Goal: Find specific page/section: Find specific page/section

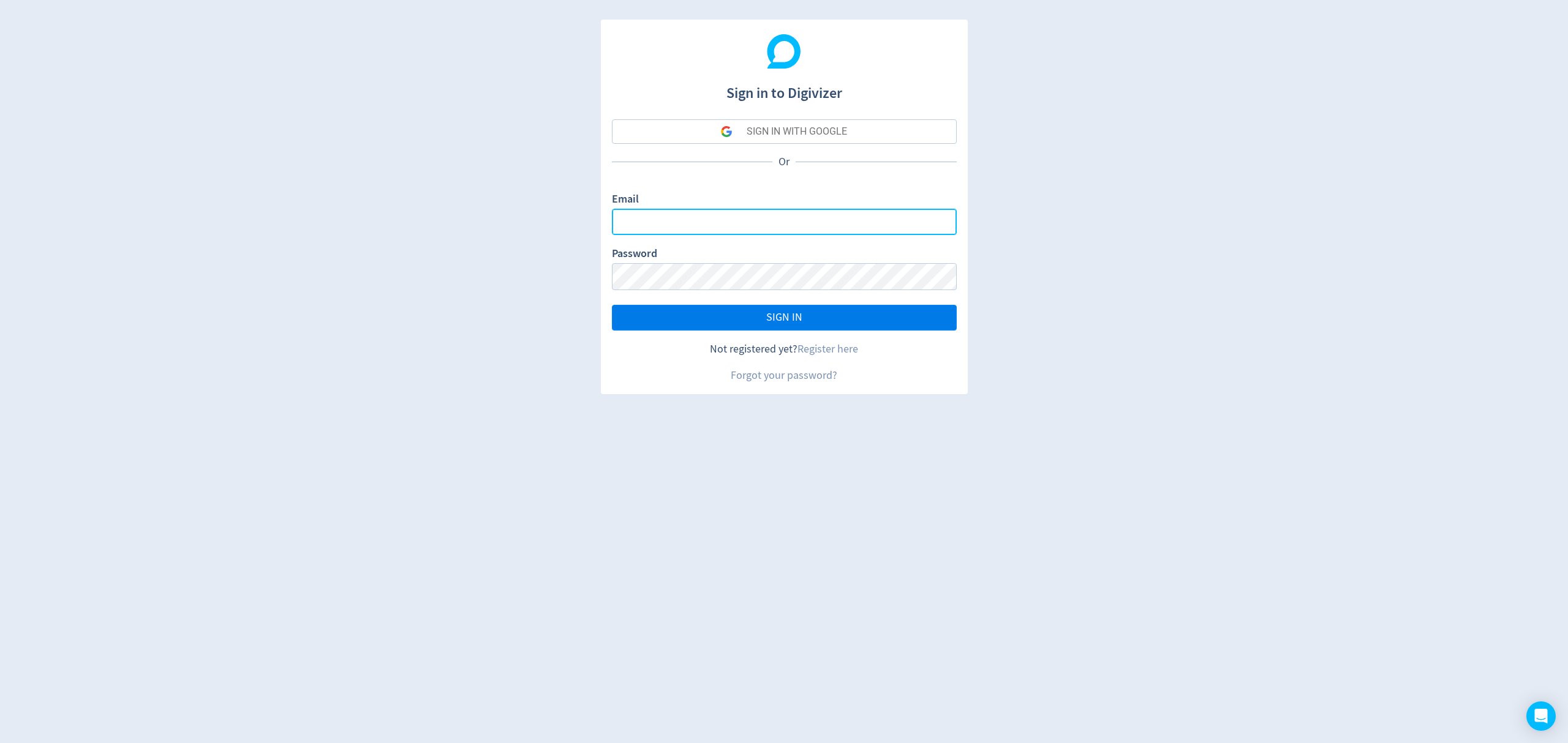
type input "[EMAIL_ADDRESS][PERSON_NAME][DOMAIN_NAME]"
click at [793, 317] on span "SIGN IN" at bounding box center [784, 317] width 36 height 11
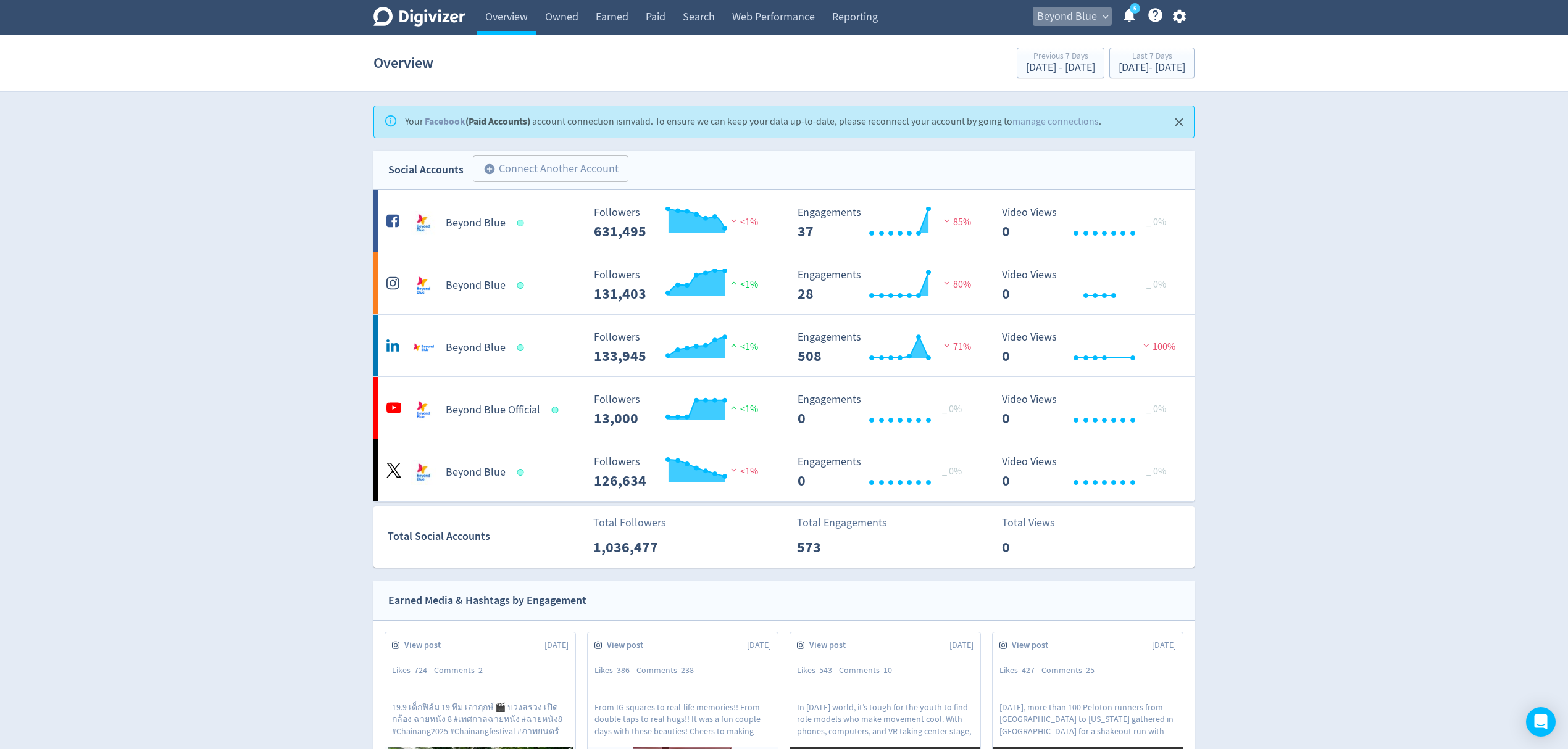
click at [1060, 16] on span "Beyond Blue" at bounding box center [1067, 16] width 60 height 20
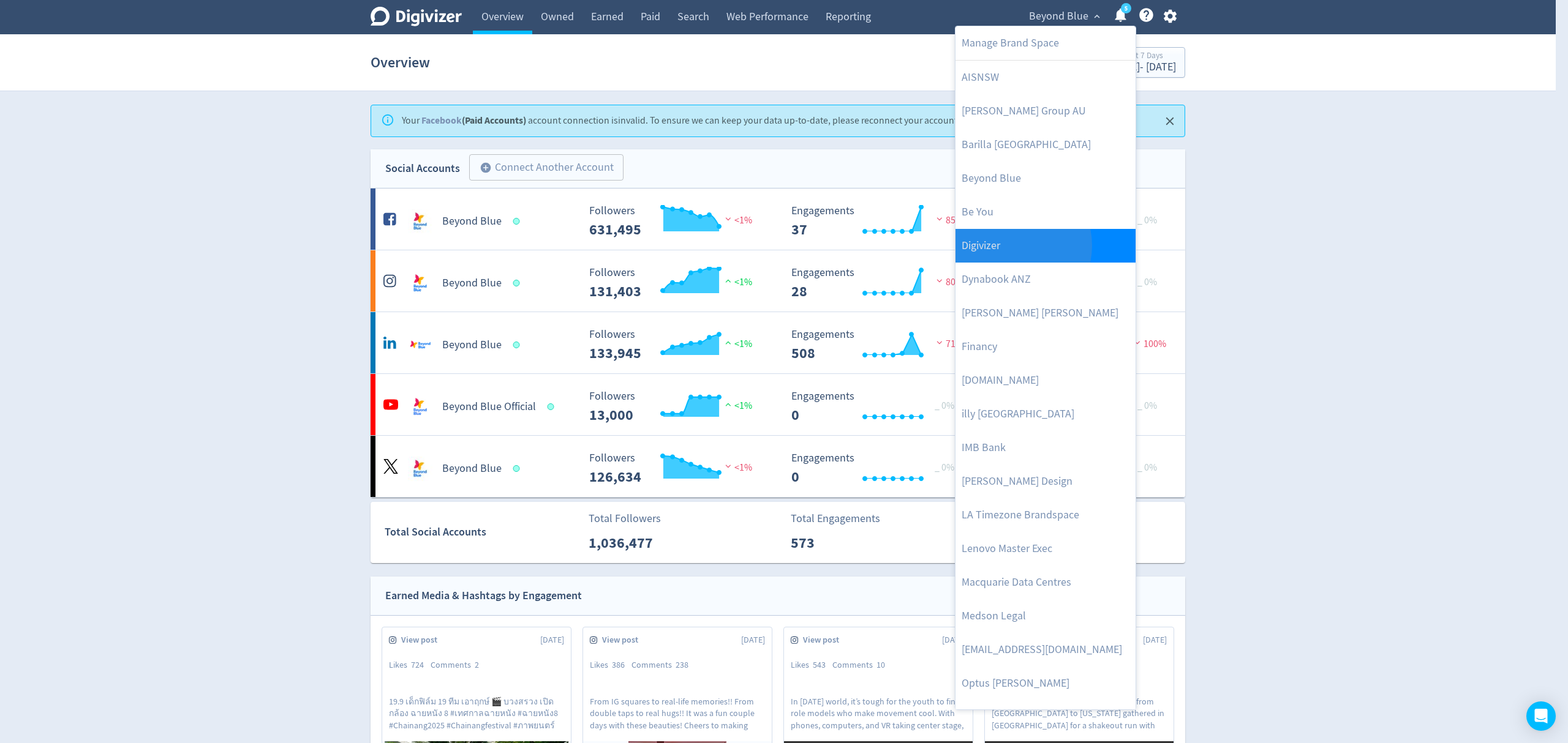
click at [1012, 246] on link "Digivizer" at bounding box center [1046, 246] width 180 height 34
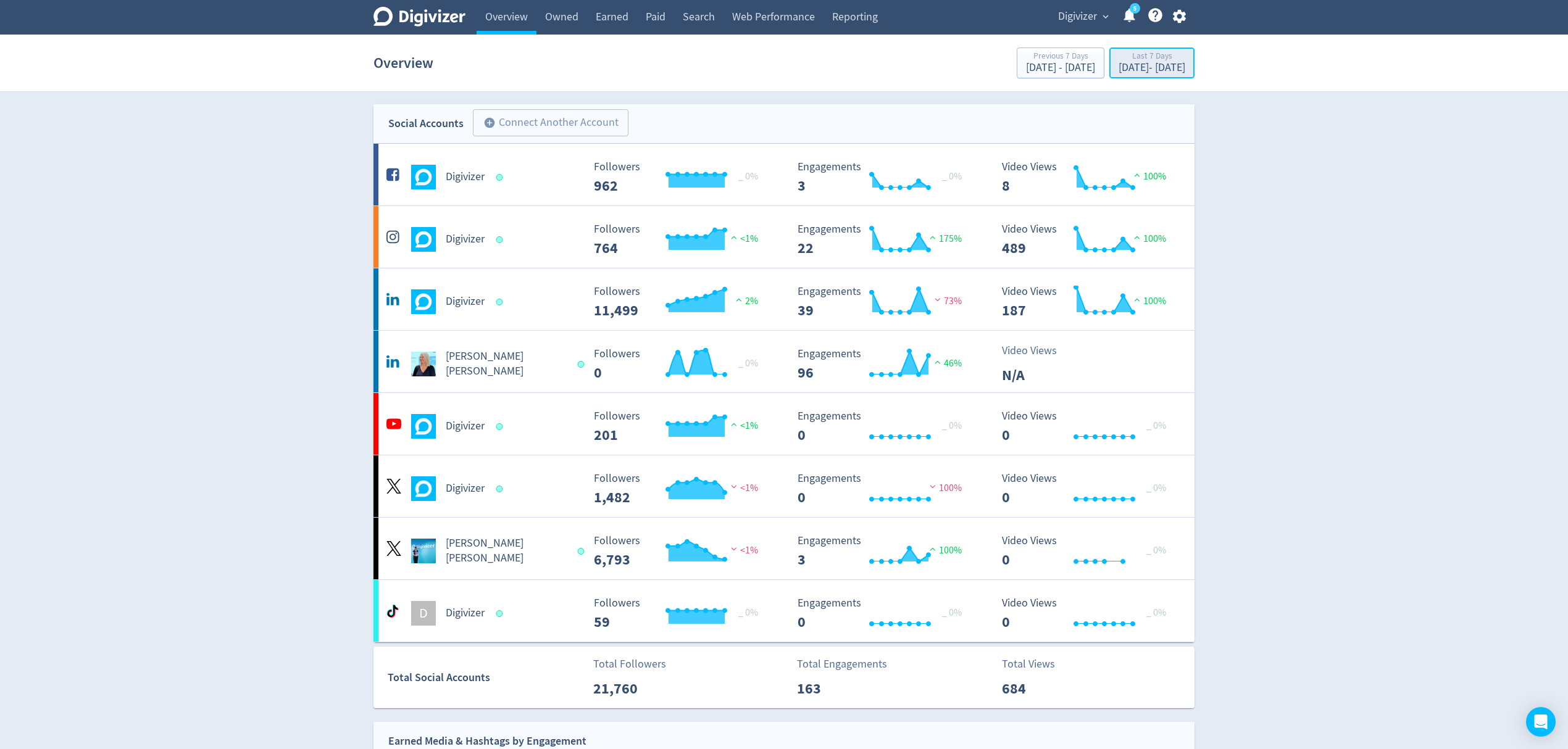
click at [1118, 62] on div "Last 7 Days" at bounding box center [1152, 57] width 67 height 10
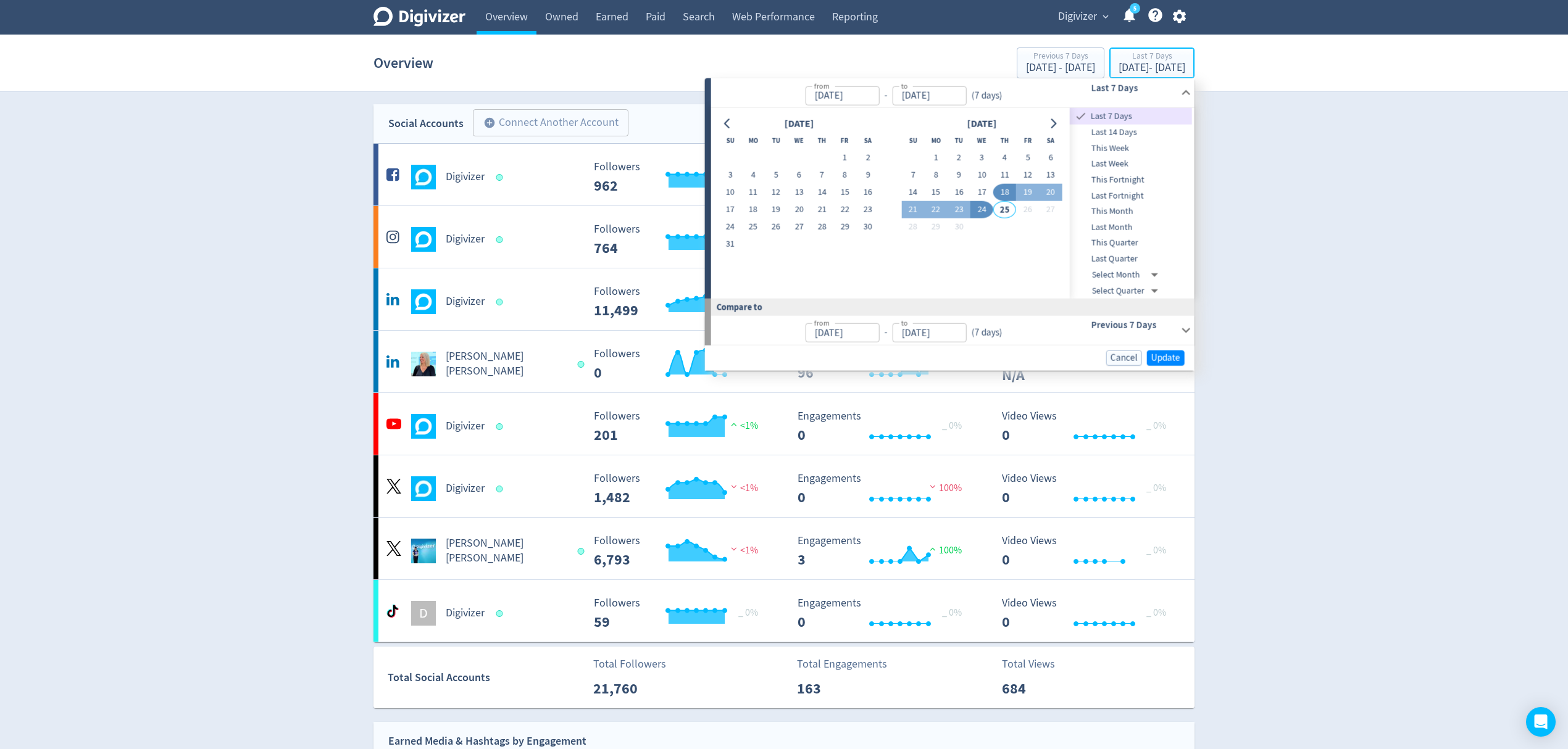
type input "[DATE]"
click at [736, 123] on div "August 2025" at bounding box center [799, 123] width 161 height 16
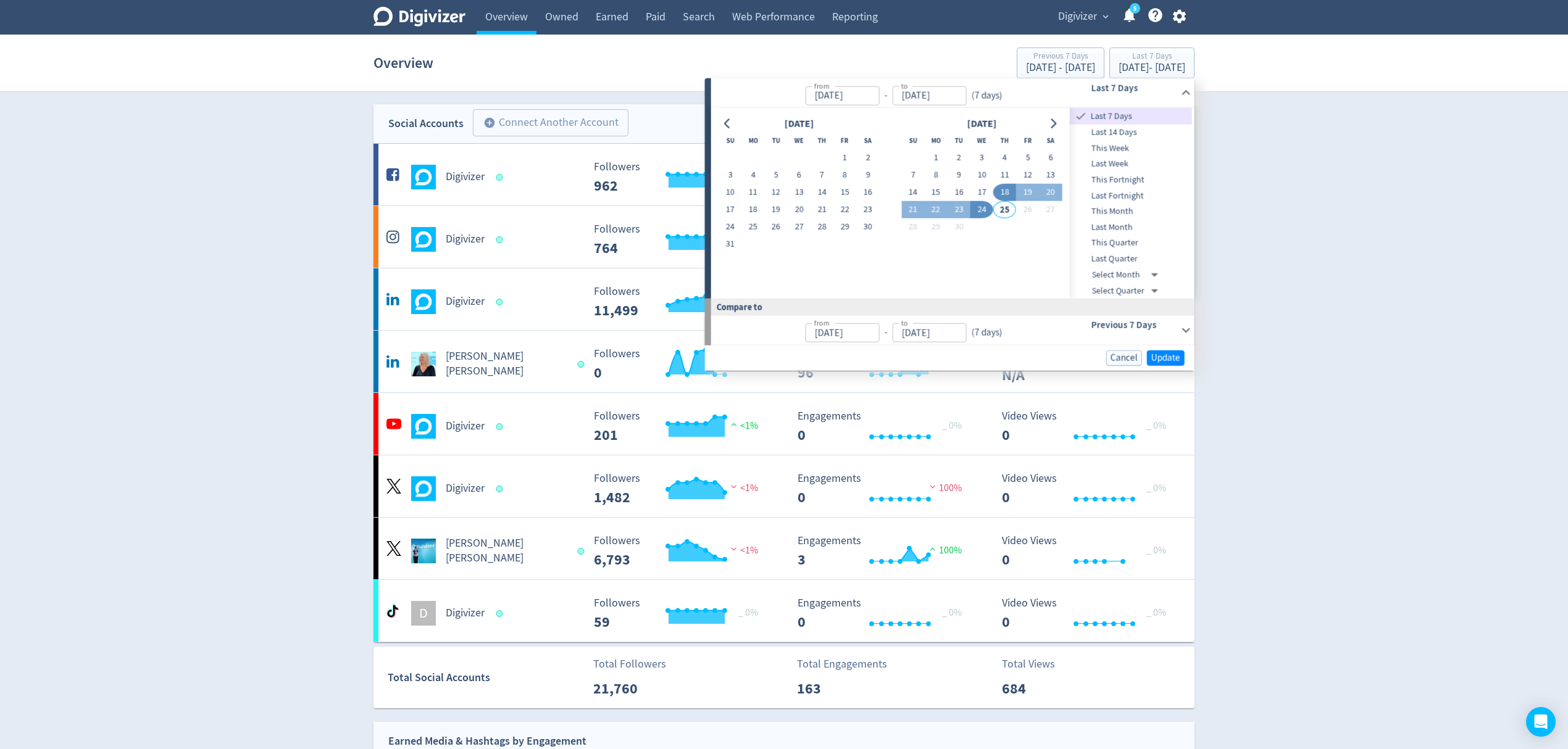
click at [736, 123] on div "August 2025" at bounding box center [799, 123] width 161 height 16
click at [732, 121] on button "Go to previous month" at bounding box center [727, 123] width 18 height 17
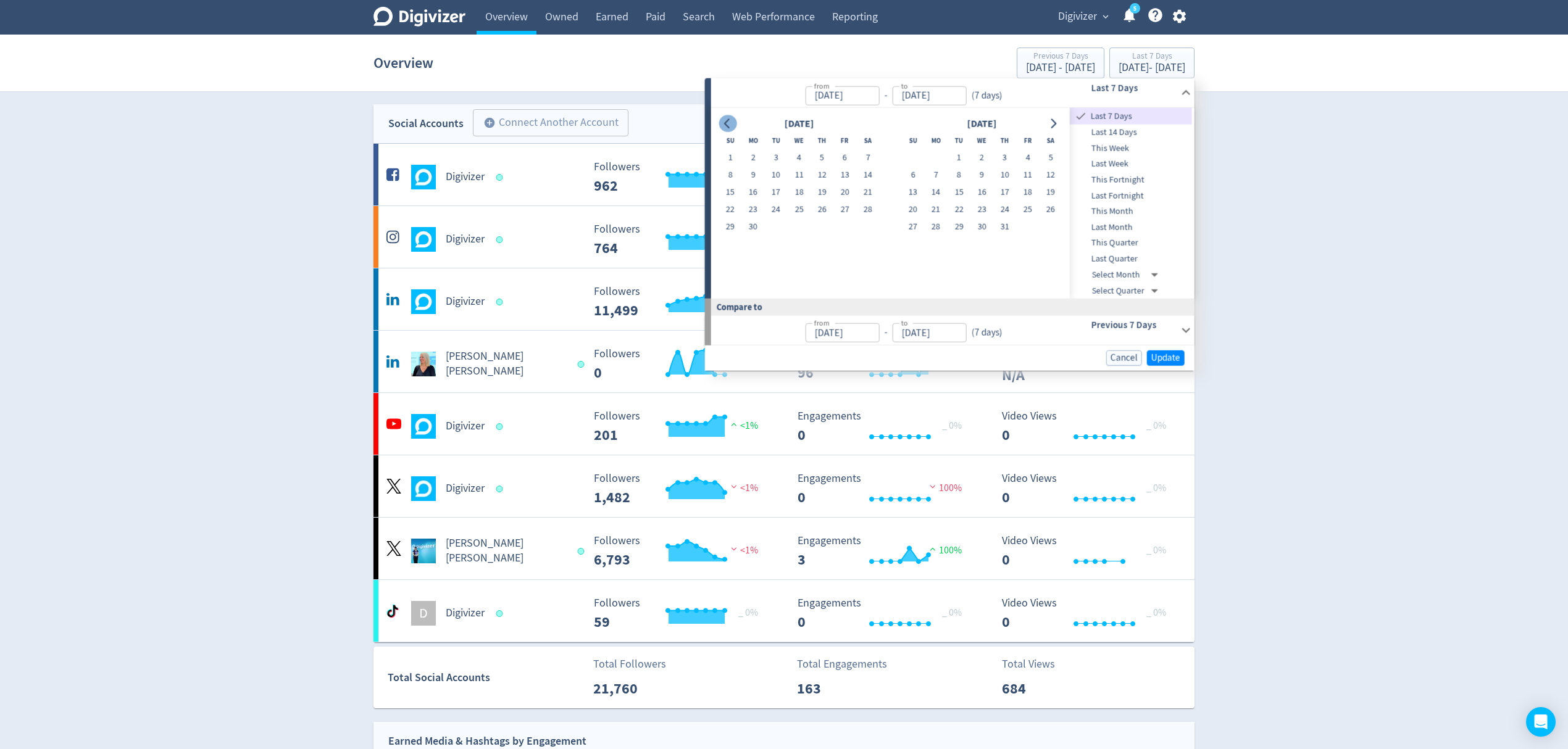
click at [732, 121] on button "Go to previous month" at bounding box center [727, 123] width 18 height 17
click at [788, 21] on link "Web Performance" at bounding box center [773, 17] width 100 height 35
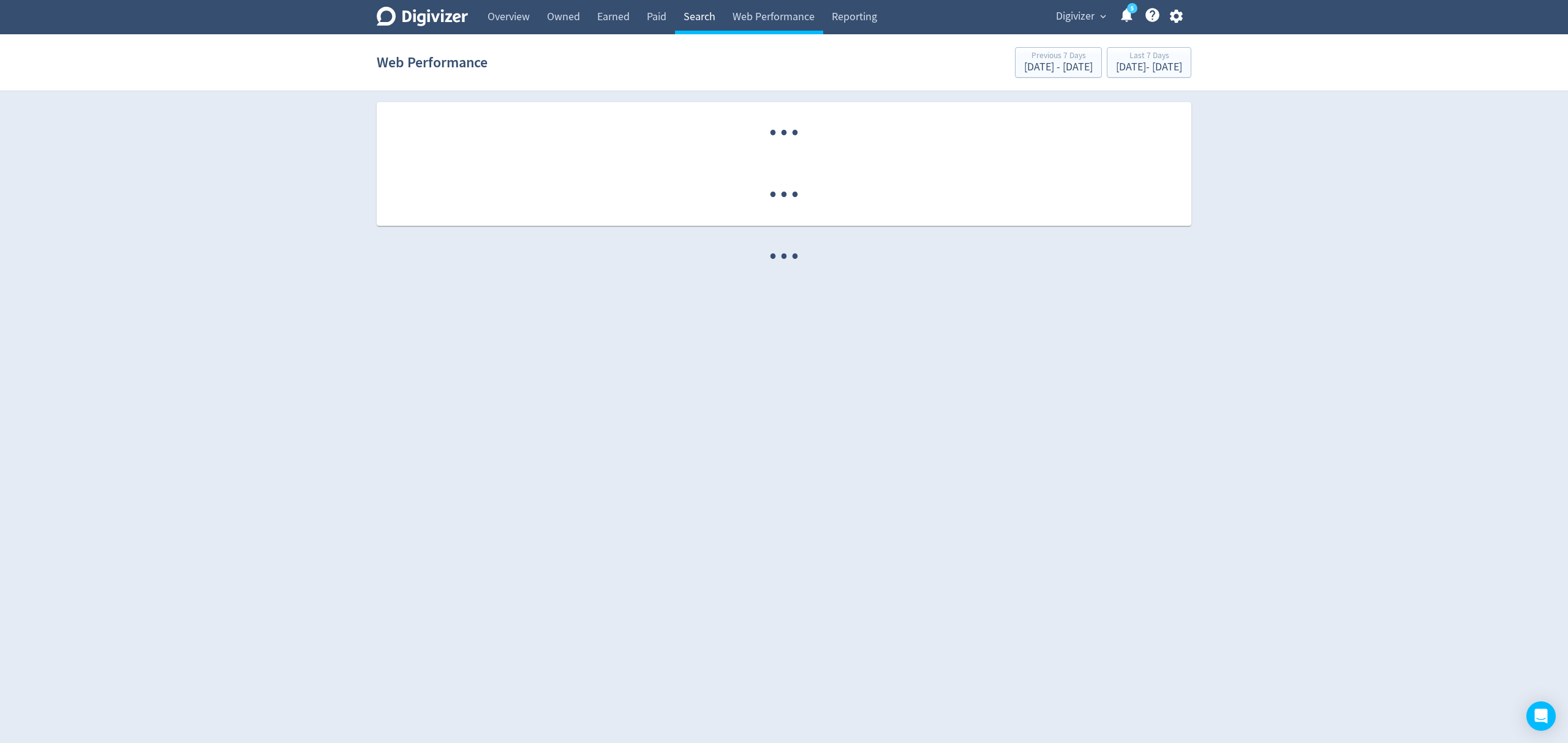
click at [704, 18] on link "Search" at bounding box center [700, 17] width 49 height 34
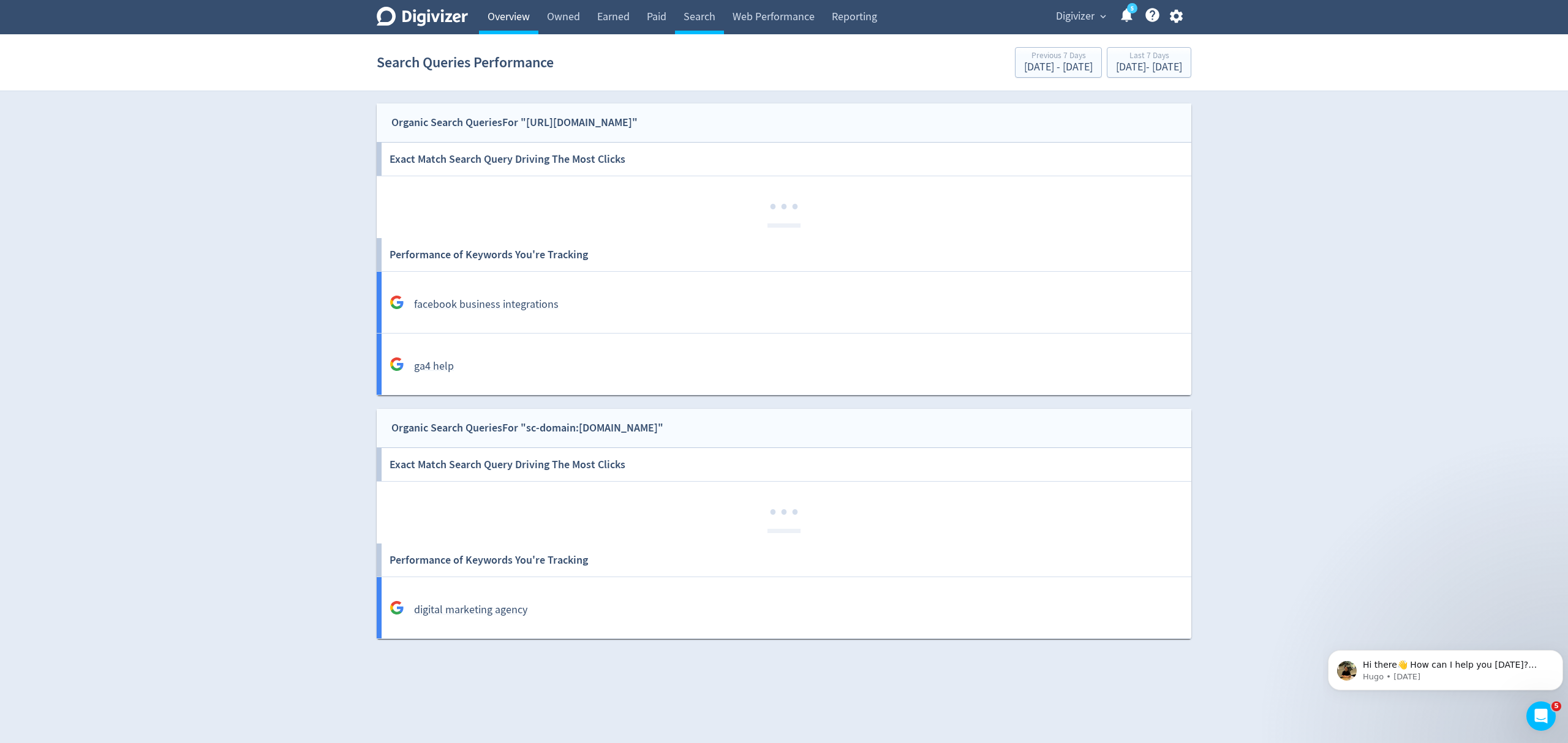
click at [512, 16] on link "Overview" at bounding box center [509, 17] width 59 height 34
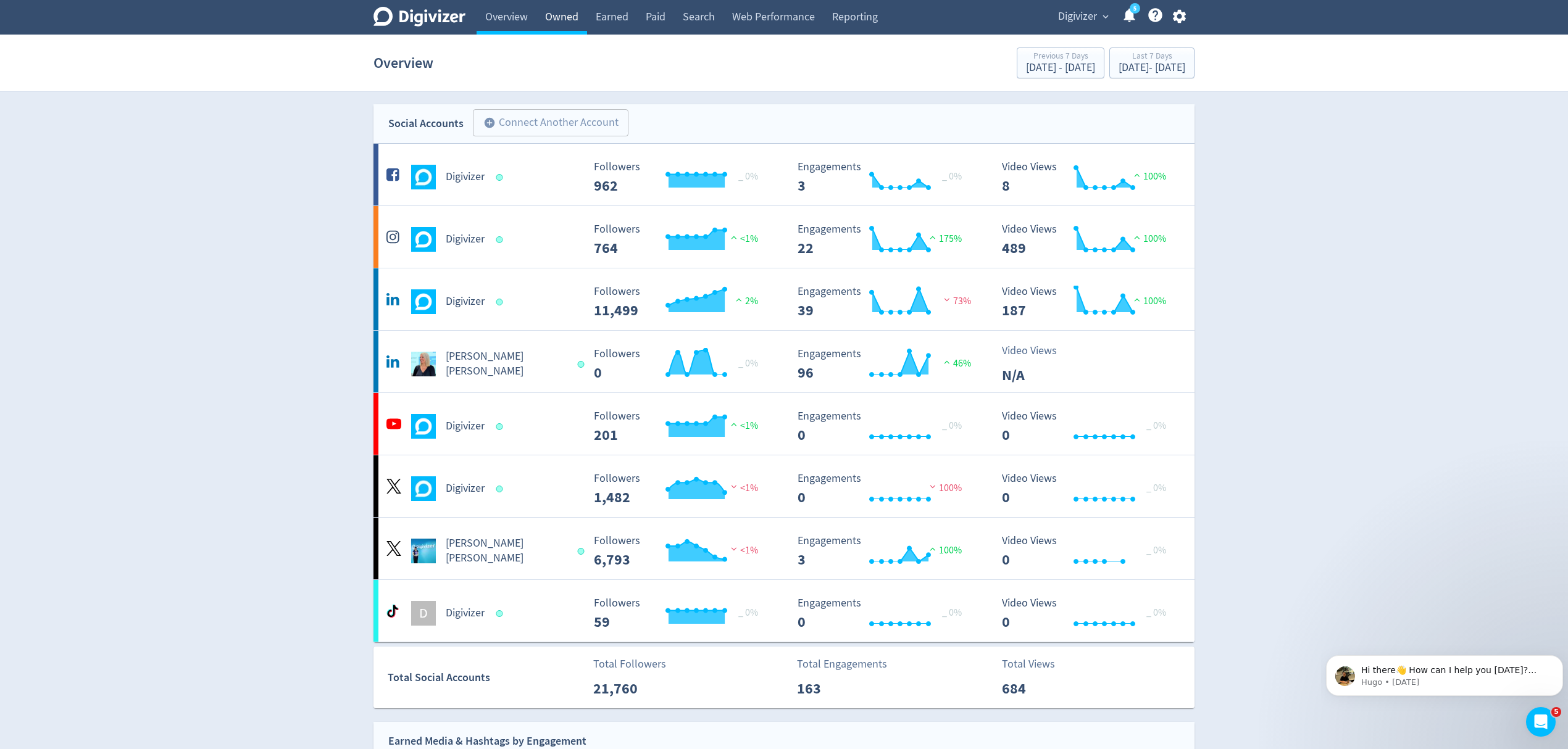
click at [573, 13] on link "Owned" at bounding box center [562, 17] width 50 height 35
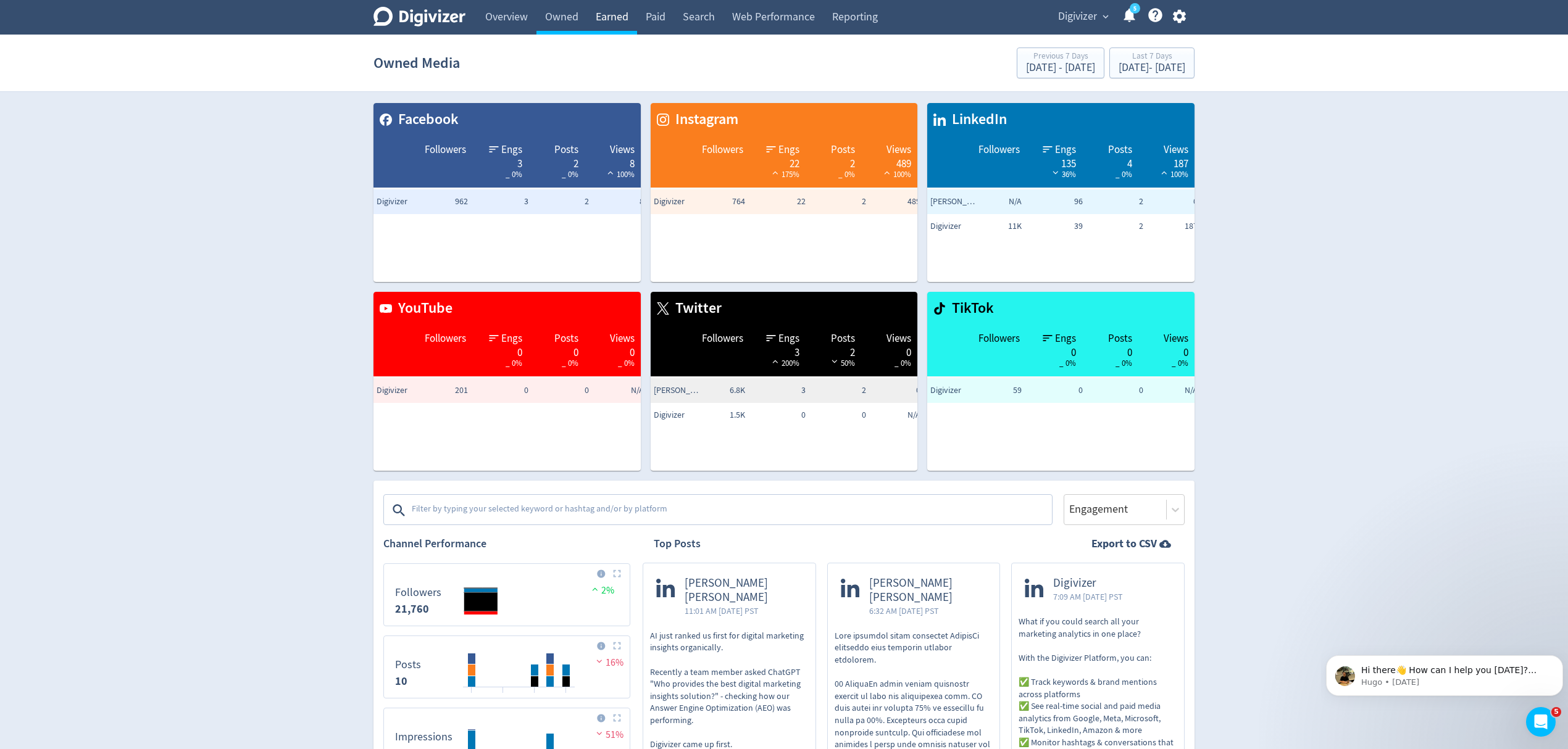
click at [603, 14] on link "Earned" at bounding box center [612, 17] width 50 height 35
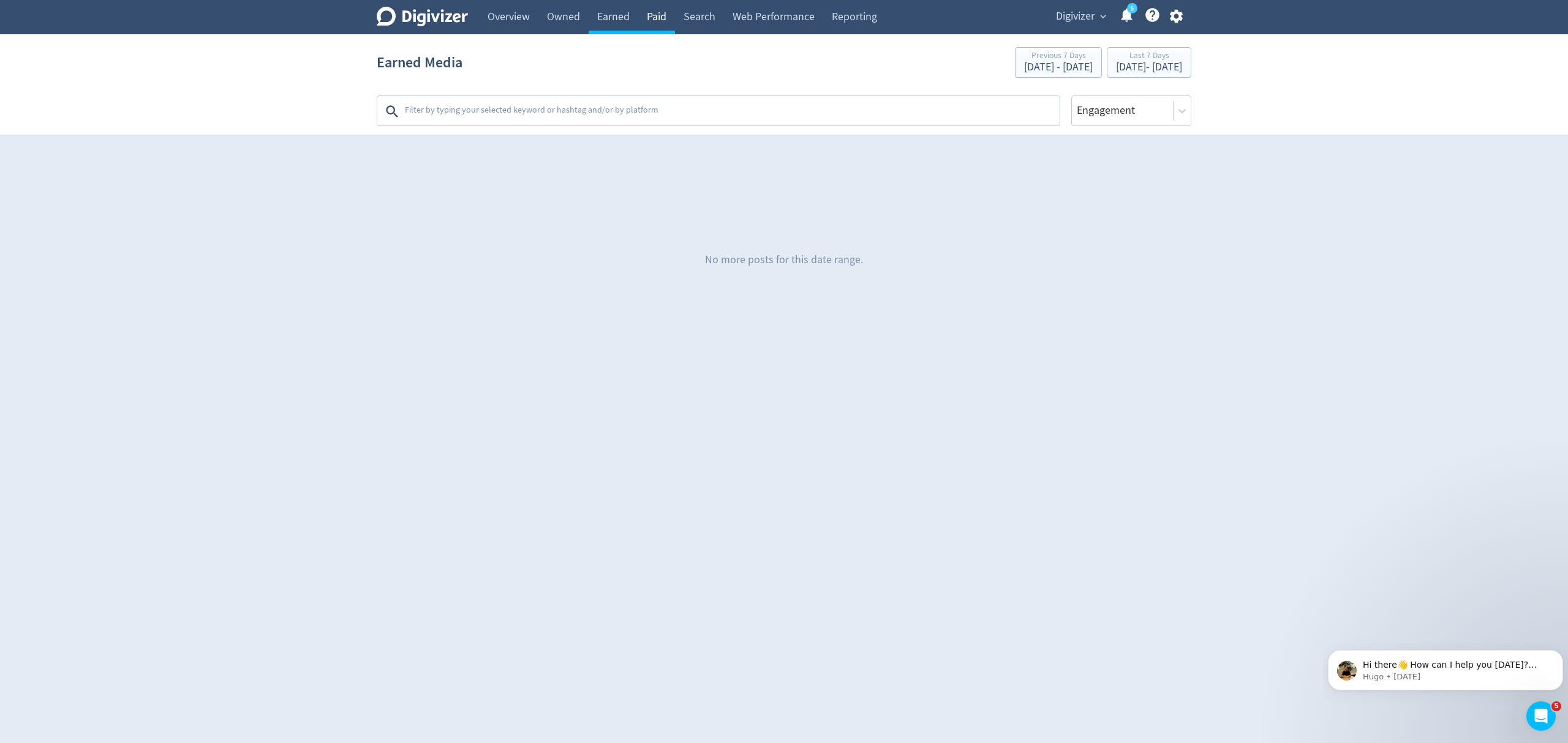
click at [650, 15] on link "Paid" at bounding box center [656, 17] width 36 height 34
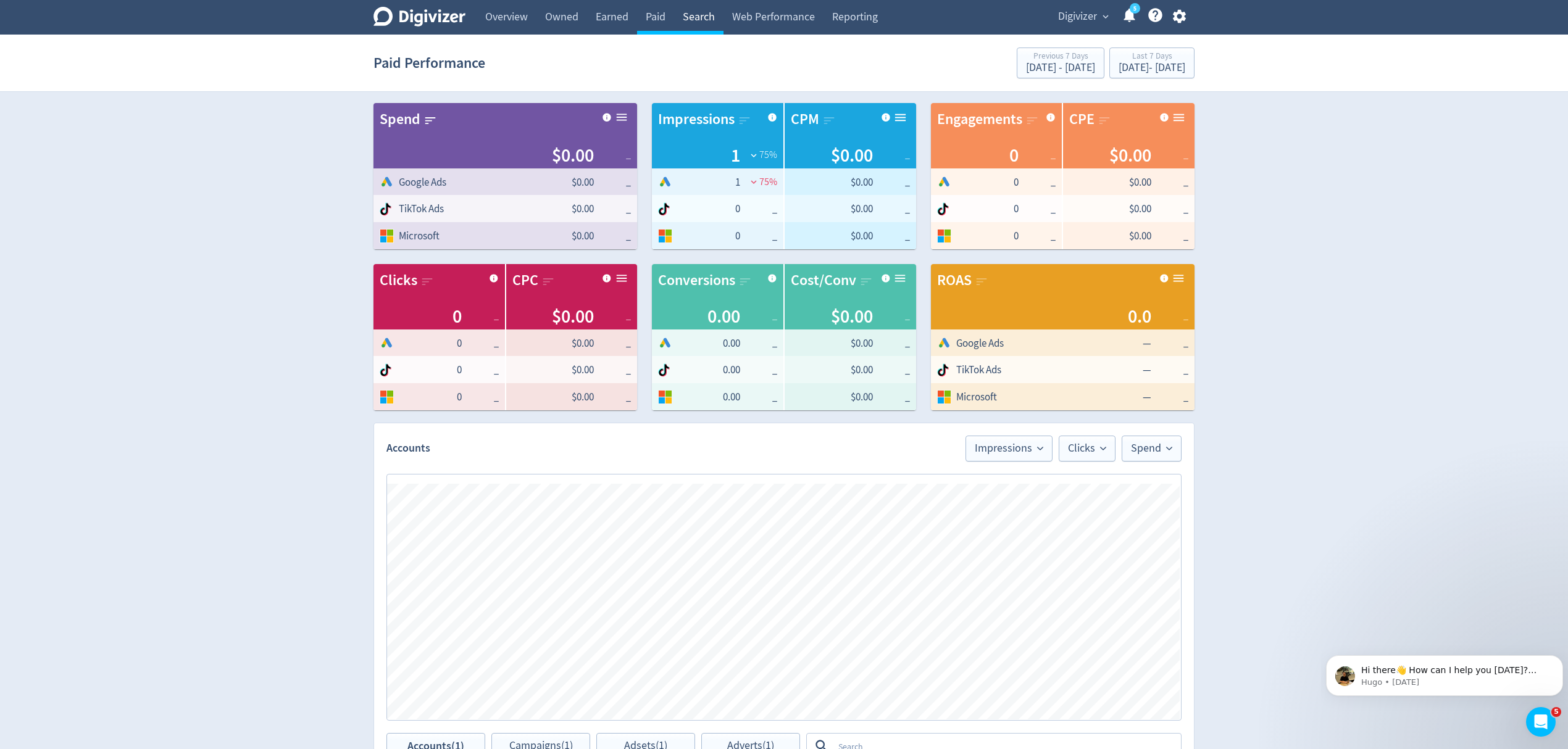
click at [707, 14] on link "Search" at bounding box center [699, 17] width 50 height 35
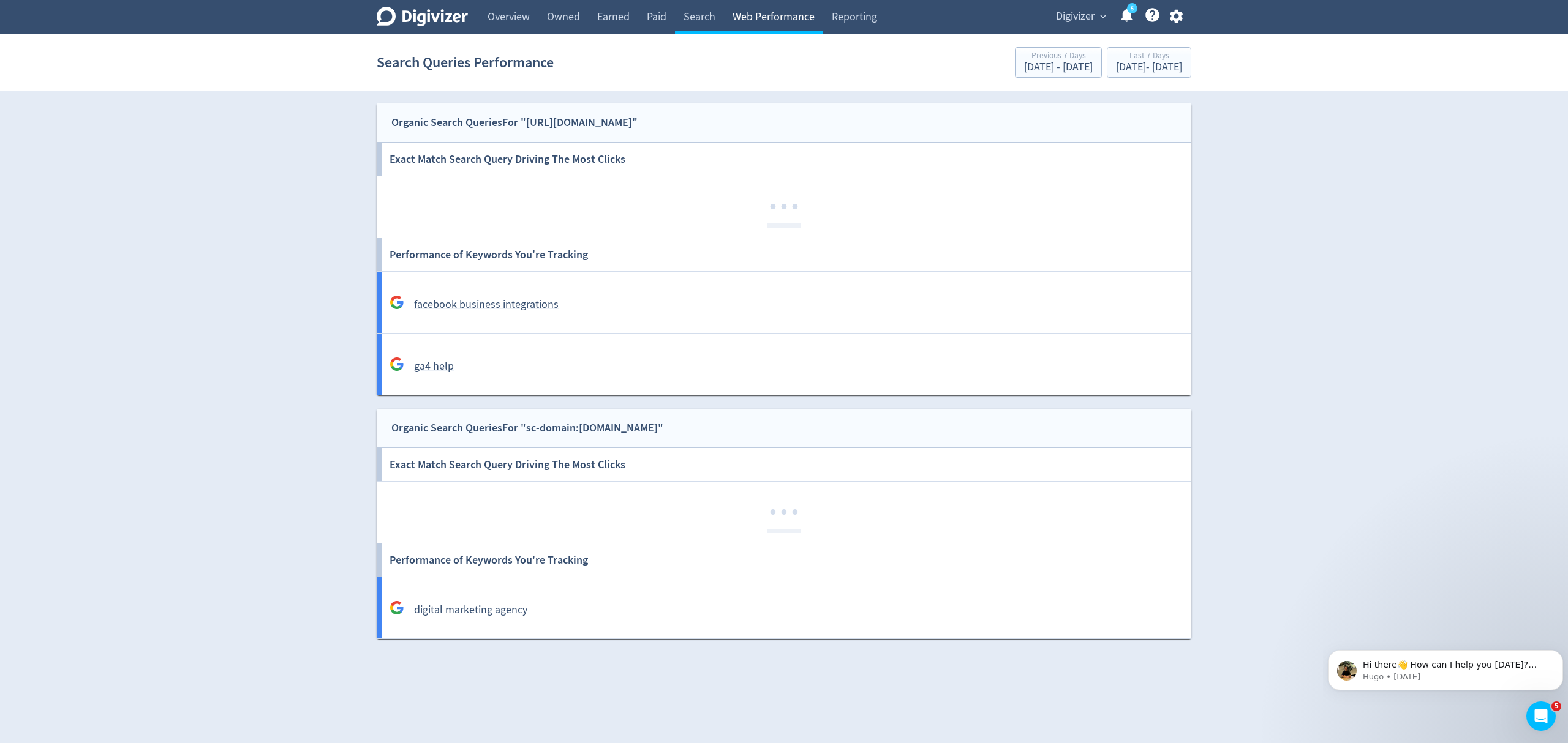
click at [789, 11] on link "Web Performance" at bounding box center [773, 17] width 99 height 34
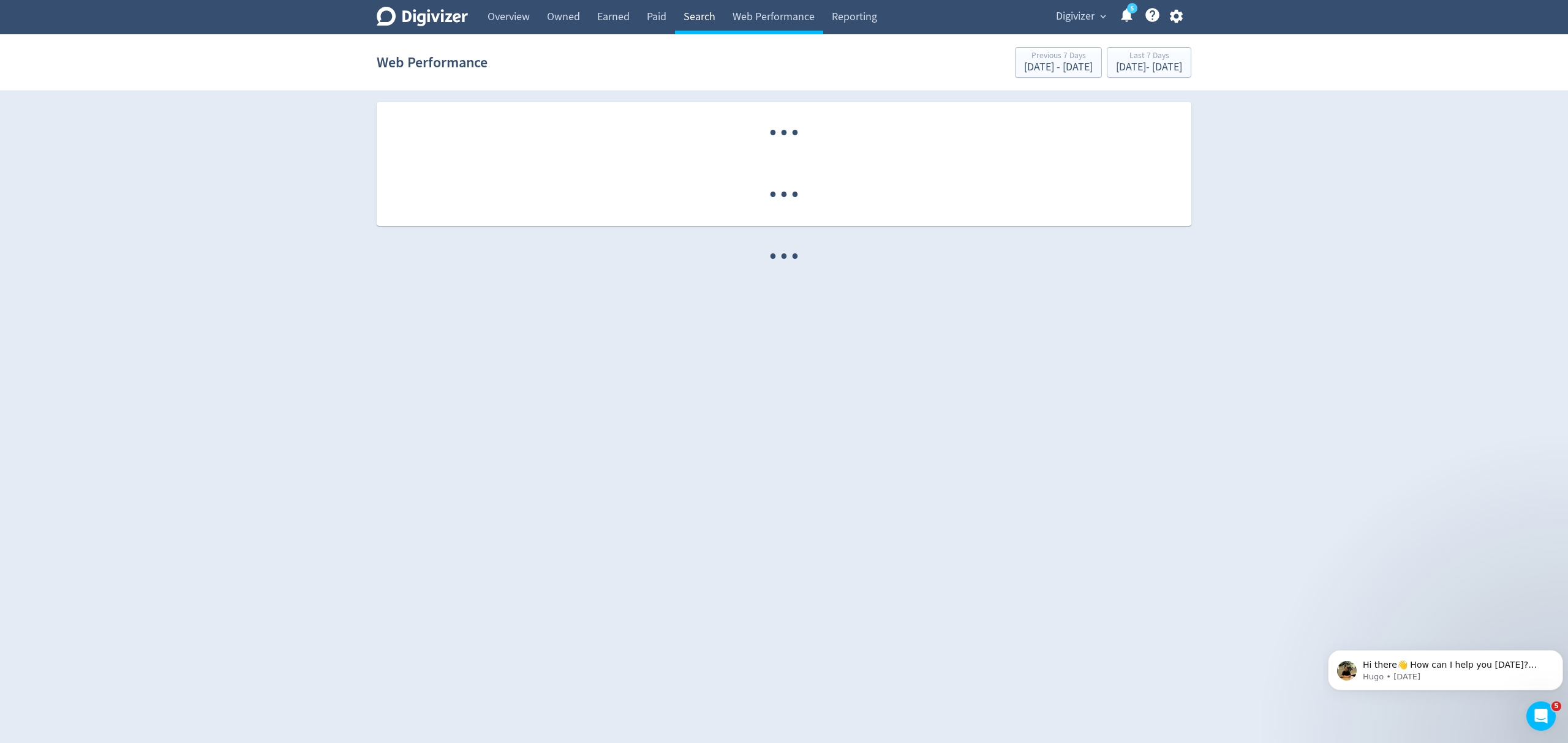
click at [689, 18] on link "Search" at bounding box center [700, 17] width 49 height 34
